Goal: Task Accomplishment & Management: Manage account settings

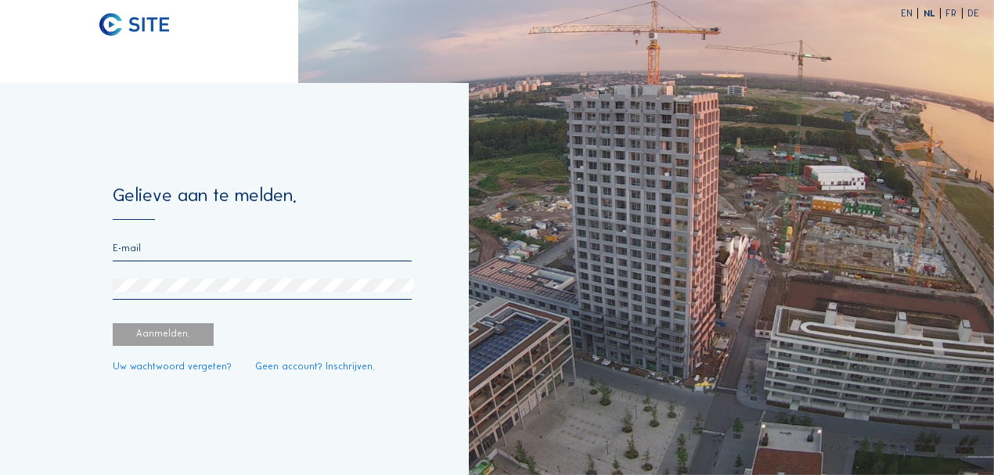
type input "[EMAIL_ADDRESS][DOMAIN_NAME]"
click at [153, 345] on div "Aanmelden." at bounding box center [164, 334] width 102 height 23
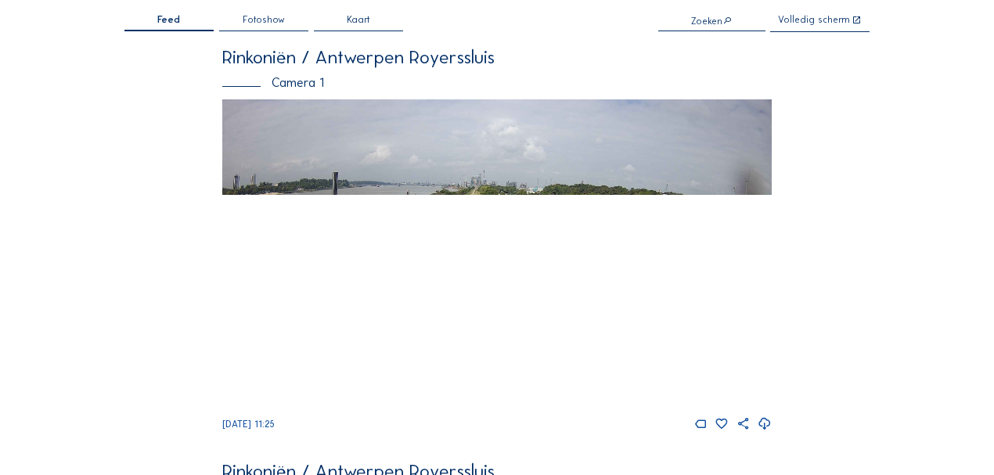
scroll to position [104, 0]
